Goal: Entertainment & Leisure: Consume media (video, audio)

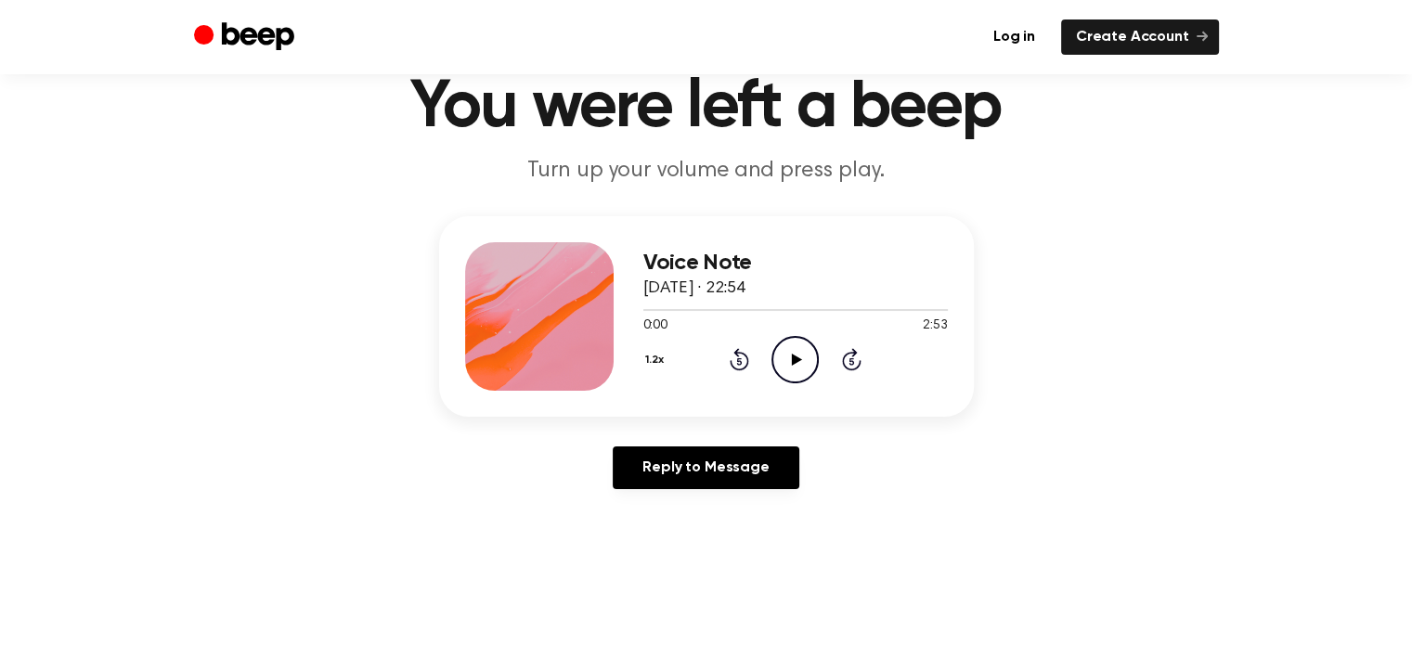
scroll to position [78, 0]
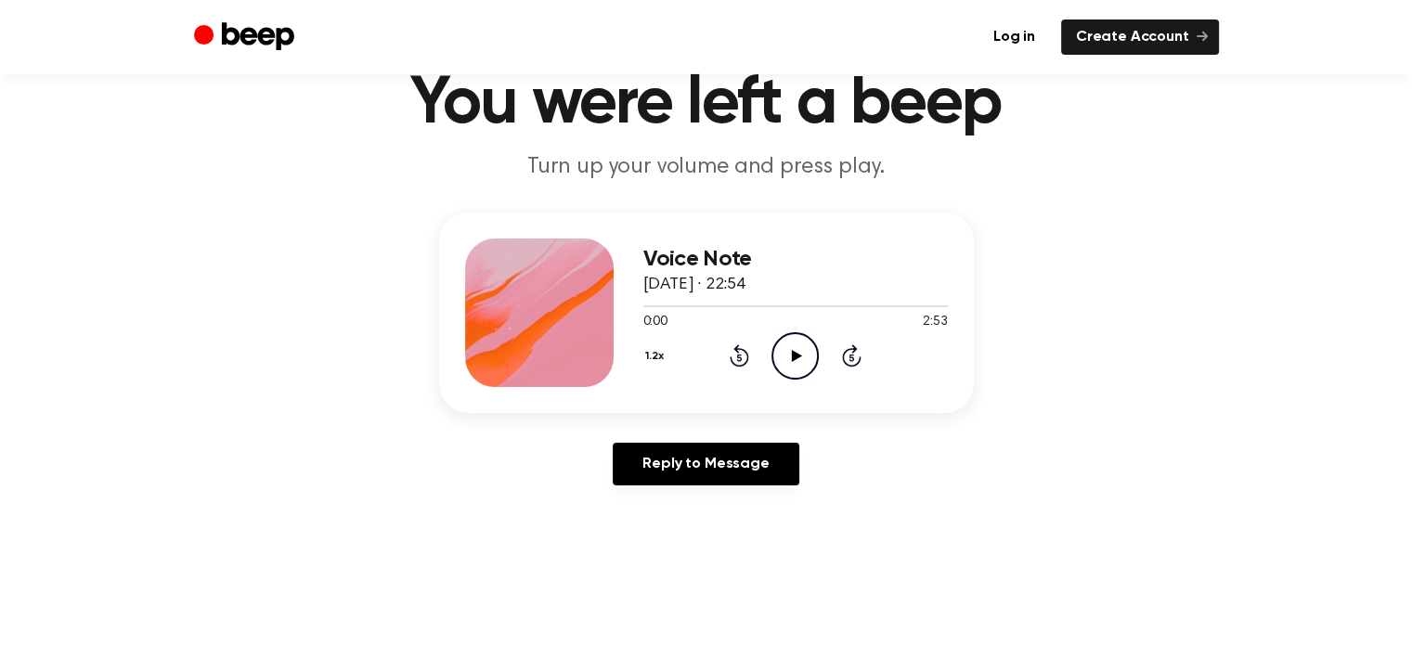
click at [779, 355] on icon "Play Audio" at bounding box center [794, 355] width 47 height 47
click at [794, 351] on icon "Pause Audio" at bounding box center [794, 355] width 47 height 47
click at [794, 351] on icon at bounding box center [797, 356] width 10 height 12
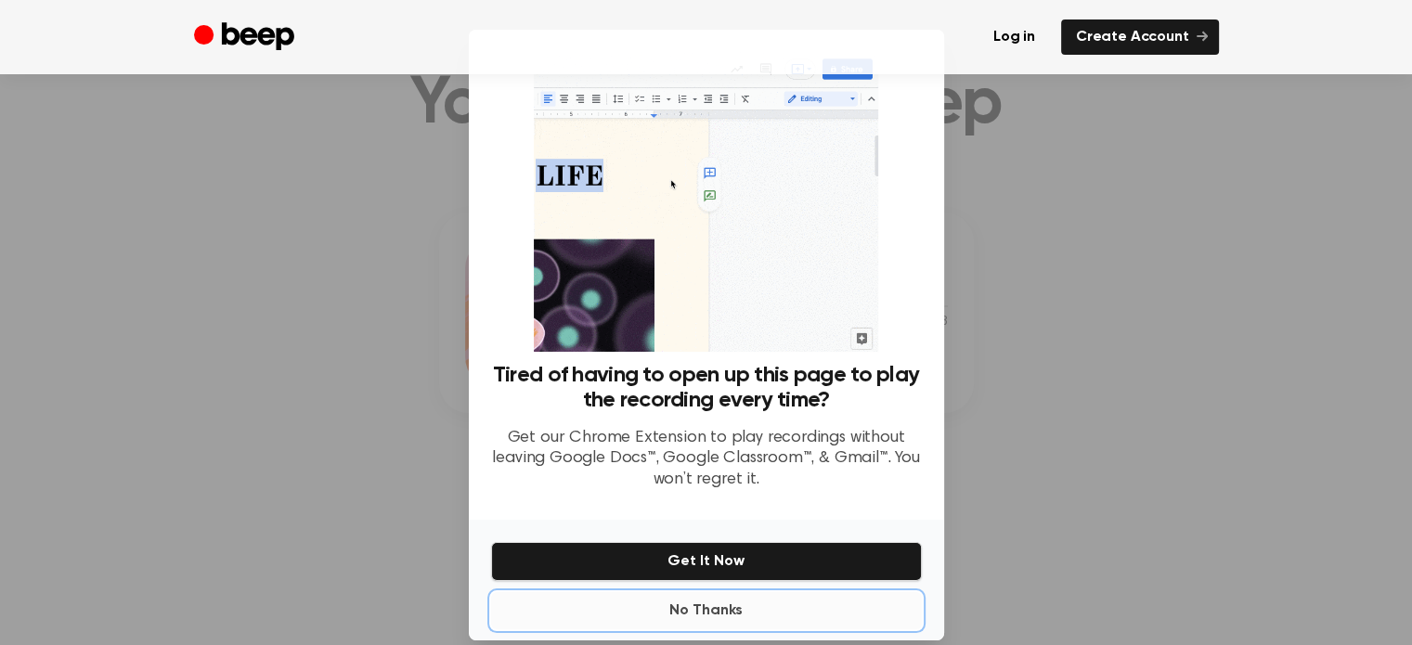
click at [690, 624] on button "No Thanks" at bounding box center [706, 610] width 431 height 37
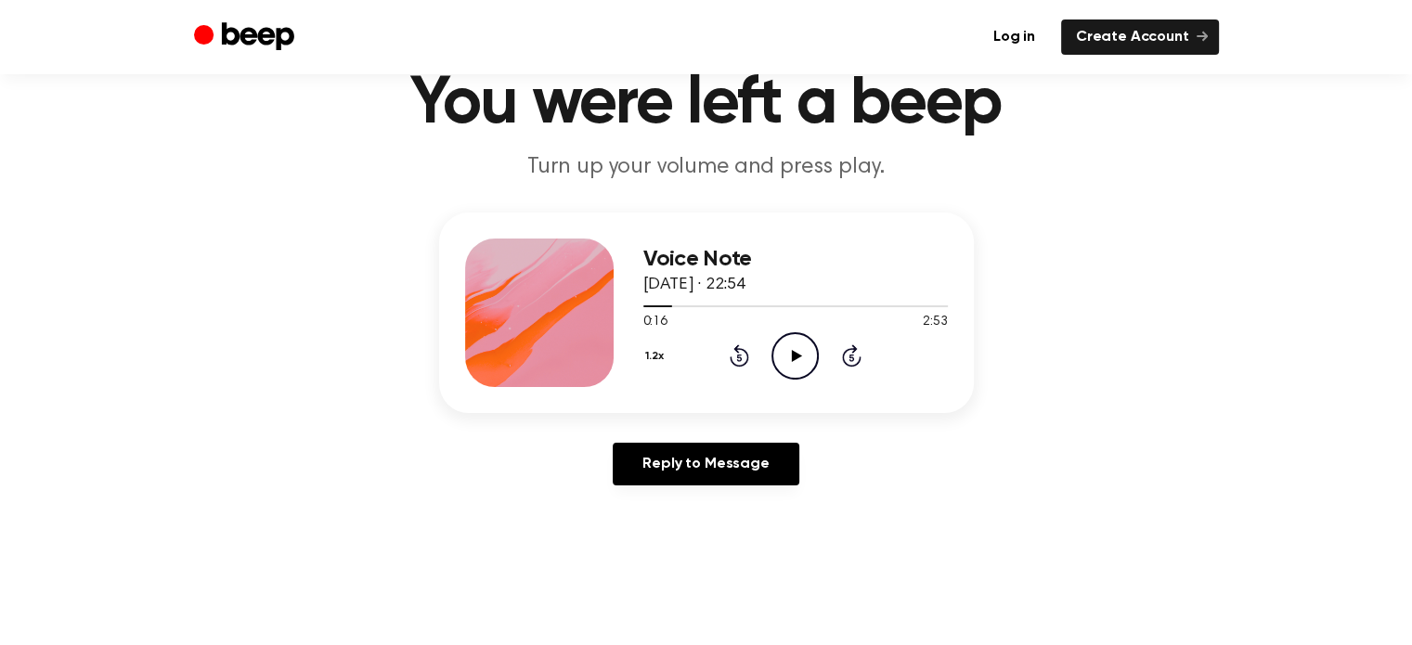
click at [782, 358] on icon "Play Audio" at bounding box center [794, 355] width 47 height 47
click at [659, 360] on button "1.2x" at bounding box center [657, 357] width 28 height 32
click at [687, 533] on li "1.5x" at bounding box center [678, 537] width 71 height 34
click at [928, 390] on div "Voice Note [DATE] · 22:54 0:40 2:53 Your browser does not support the [object O…" at bounding box center [706, 313] width 535 height 200
click at [792, 362] on icon "Pause Audio" at bounding box center [794, 355] width 47 height 47
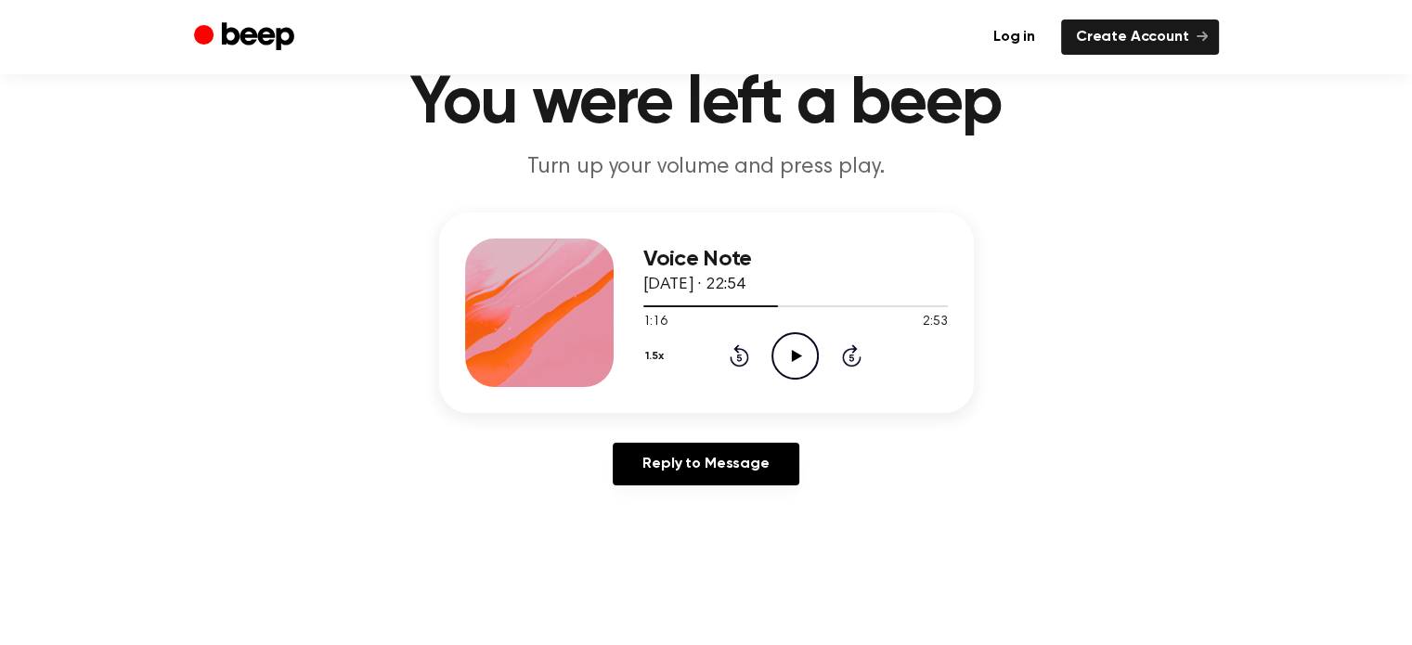
click at [794, 368] on icon "Play Audio" at bounding box center [794, 355] width 47 height 47
click at [794, 368] on icon "Pause Audio" at bounding box center [794, 355] width 47 height 47
click at [794, 368] on icon "Play Audio" at bounding box center [794, 355] width 47 height 47
click at [646, 351] on button "1.5x" at bounding box center [657, 357] width 28 height 32
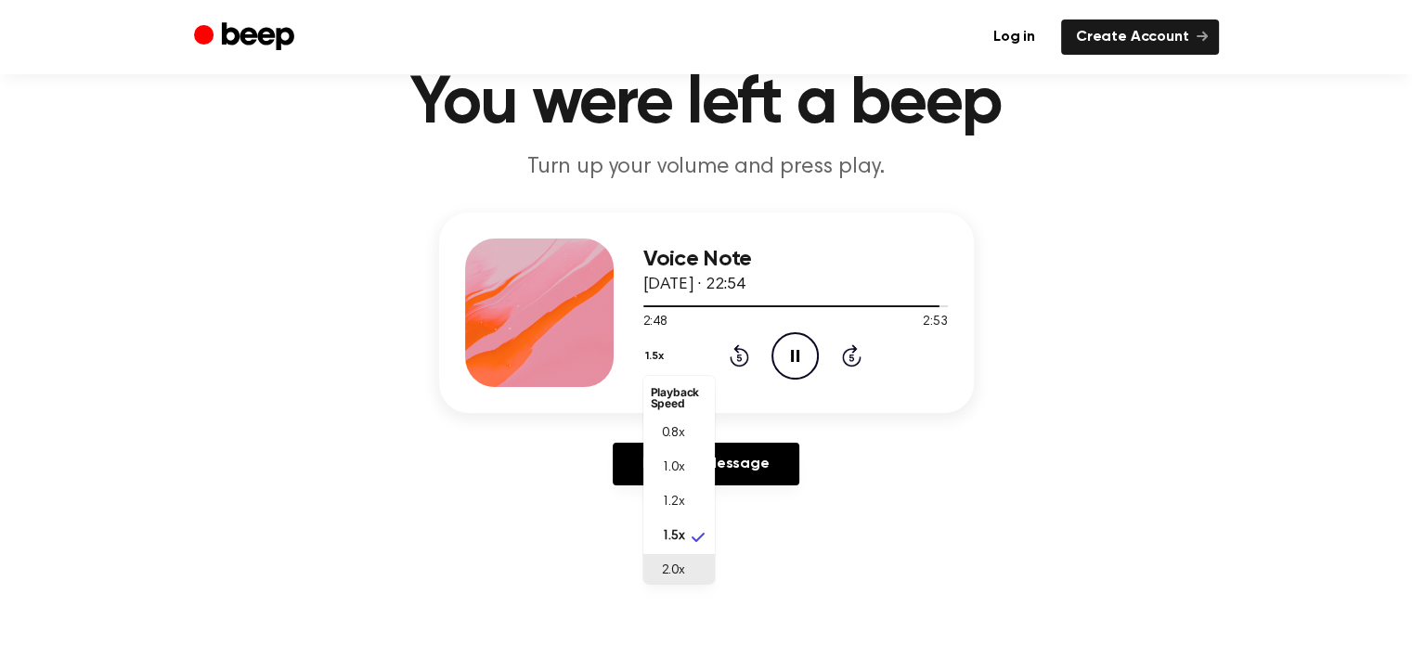
click at [683, 573] on span "2.0x" at bounding box center [673, 570] width 23 height 19
click at [836, 519] on main "You were left a beep Turn up your volume and press play. Voice Note [DATE] · 22…" at bounding box center [706, 494] width 1412 height 1144
